Goal: Information Seeking & Learning: Learn about a topic

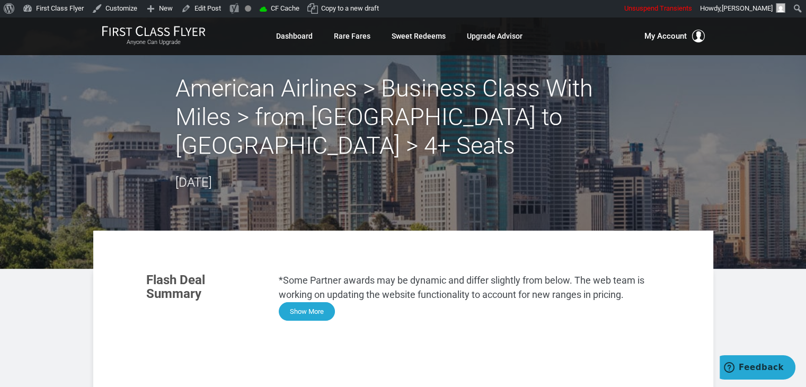
click at [309, 302] on button "Show More" at bounding box center [307, 311] width 56 height 19
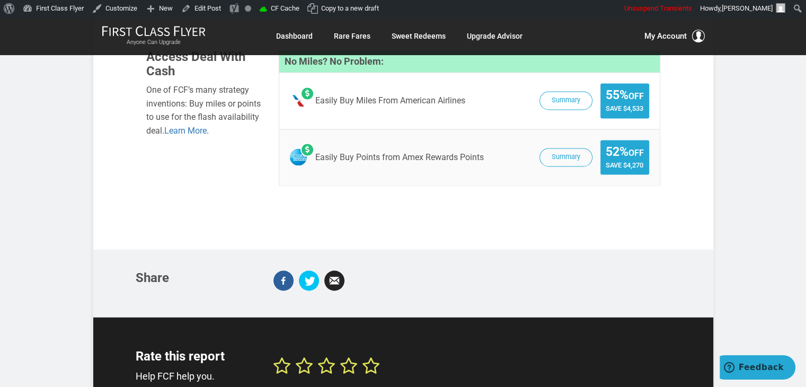
scroll to position [1659, 0]
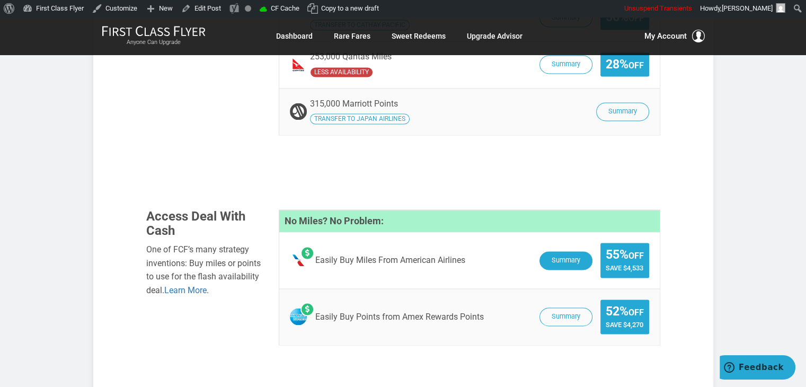
click at [558, 251] on button "Summary" at bounding box center [565, 260] width 53 height 19
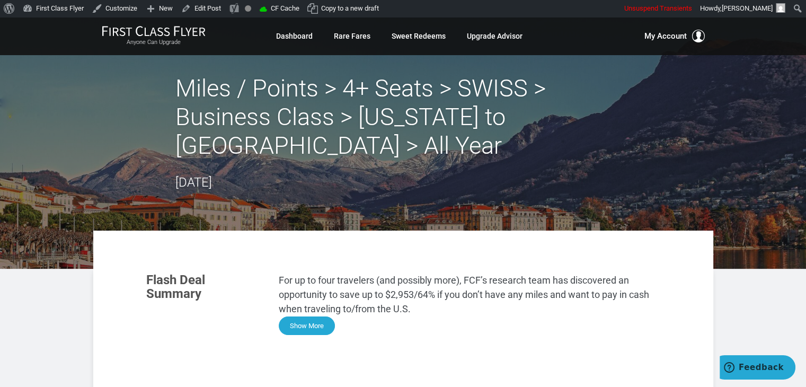
click at [302, 323] on button "Show More" at bounding box center [307, 325] width 56 height 19
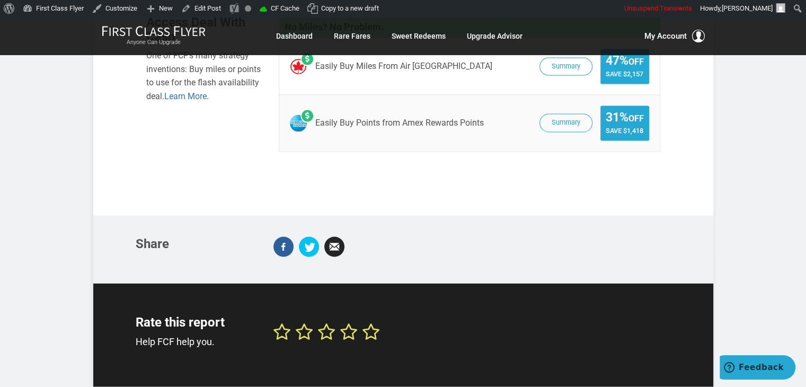
scroll to position [1632, 0]
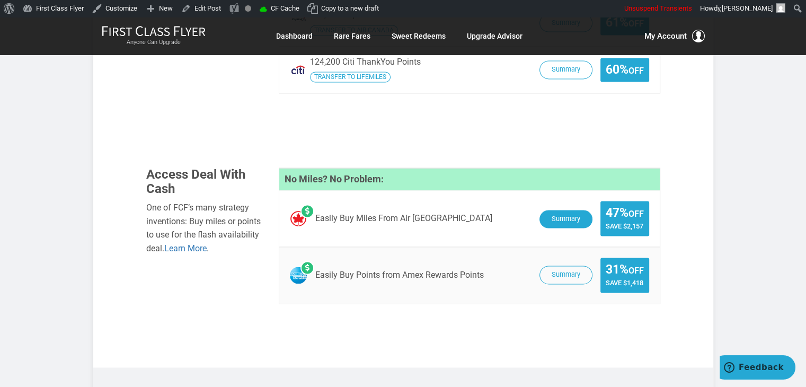
click at [547, 210] on button "Summary" at bounding box center [565, 219] width 53 height 19
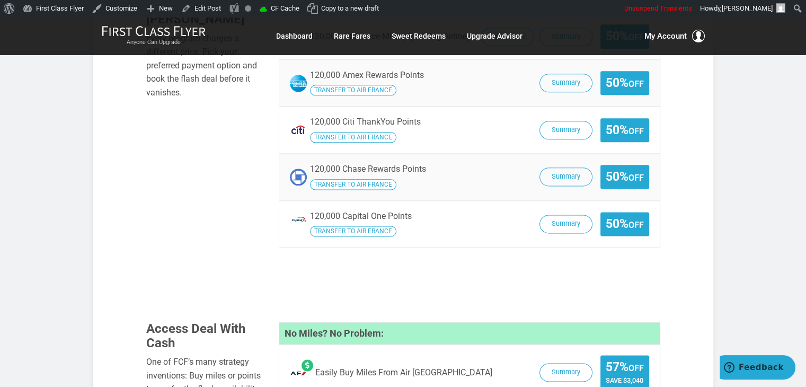
scroll to position [1307, 0]
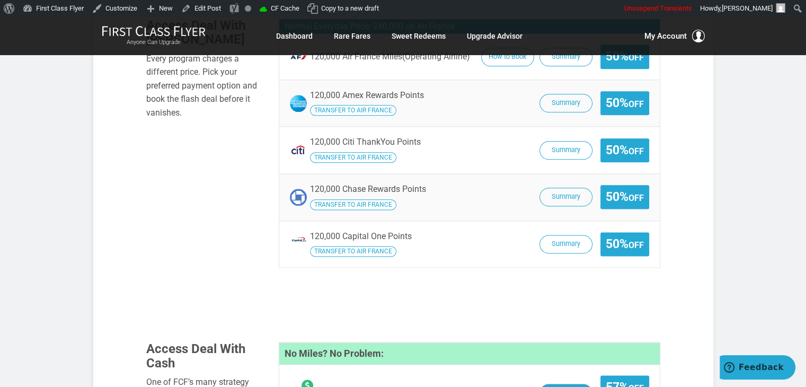
click at [562, 384] on button "Summary" at bounding box center [565, 393] width 53 height 19
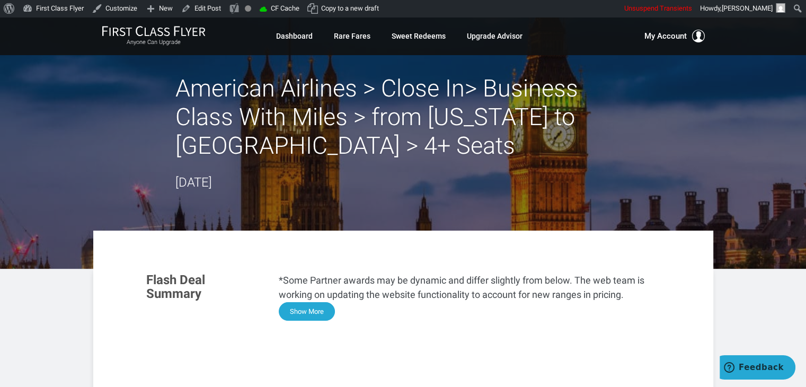
click at [325, 306] on button "Show More" at bounding box center [307, 311] width 56 height 19
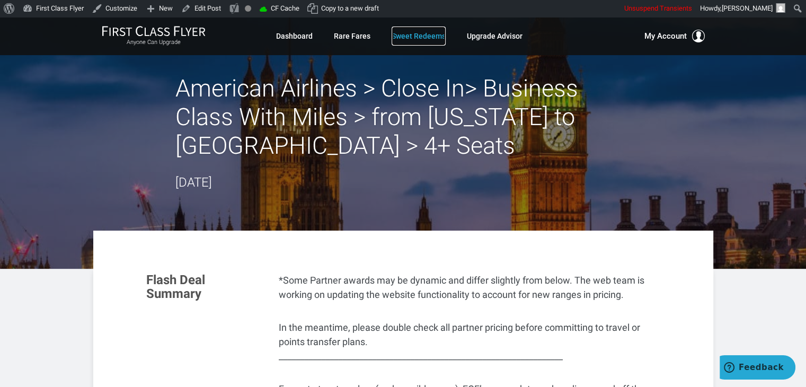
click at [415, 34] on link "Sweet Redeems" at bounding box center [419, 35] width 54 height 19
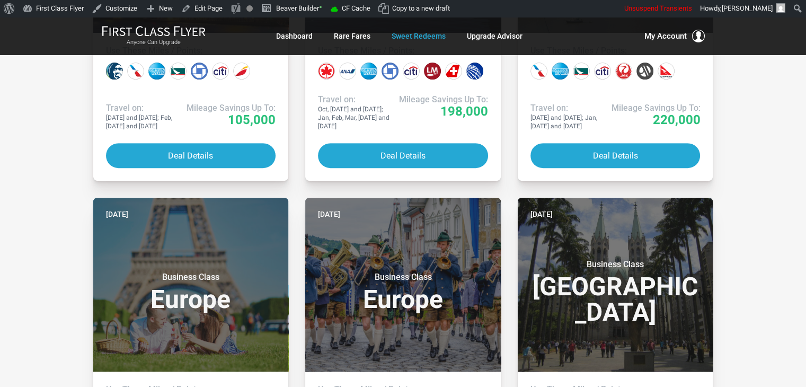
scroll to position [437, 0]
